Goal: Find specific fact: Find specific fact

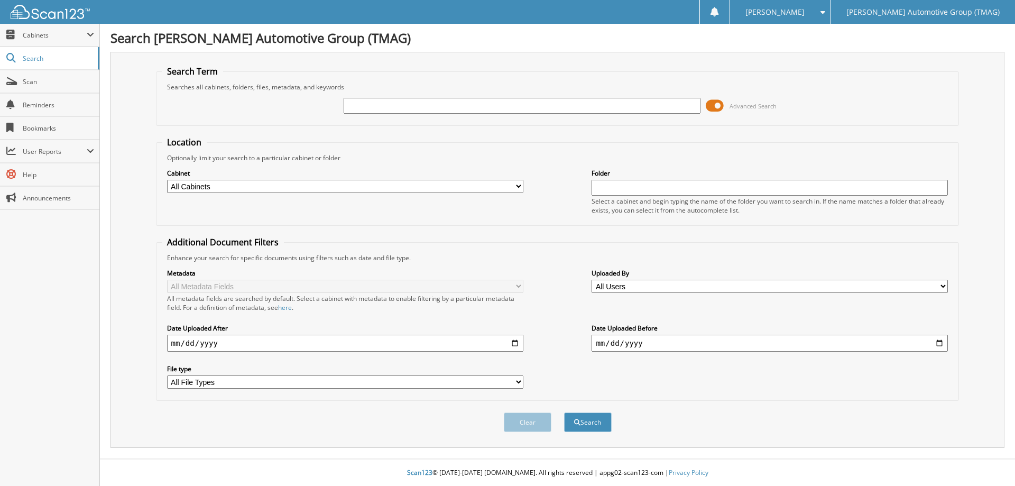
click at [427, 96] on div "Advanced Search" at bounding box center [558, 105] width 792 height 29
click at [424, 103] on input "text" at bounding box center [522, 106] width 356 height 16
type input "227319d"
click at [564, 412] on button "Search" at bounding box center [588, 422] width 48 height 20
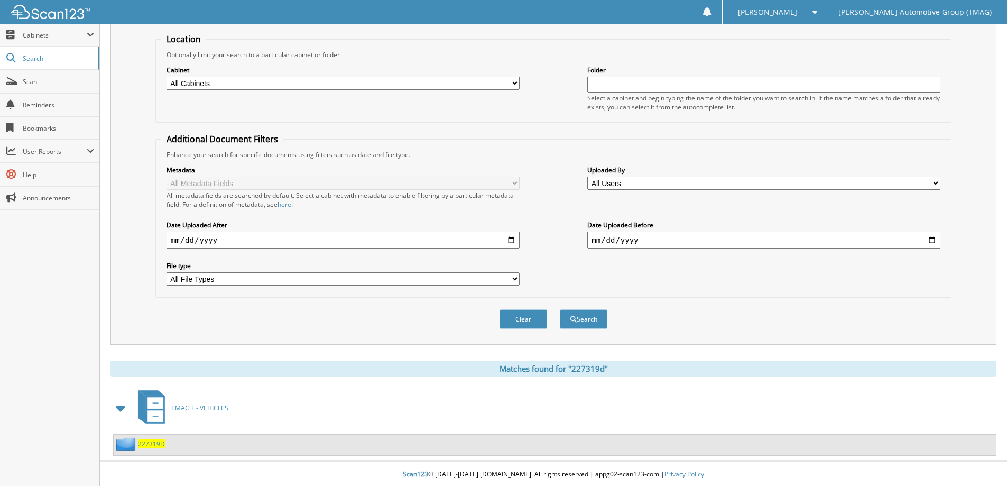
scroll to position [105, 0]
click at [153, 447] on div "227319D" at bounding box center [139, 442] width 51 height 13
click at [153, 440] on span "227319D" at bounding box center [151, 442] width 27 height 9
